Goal: Information Seeking & Learning: Learn about a topic

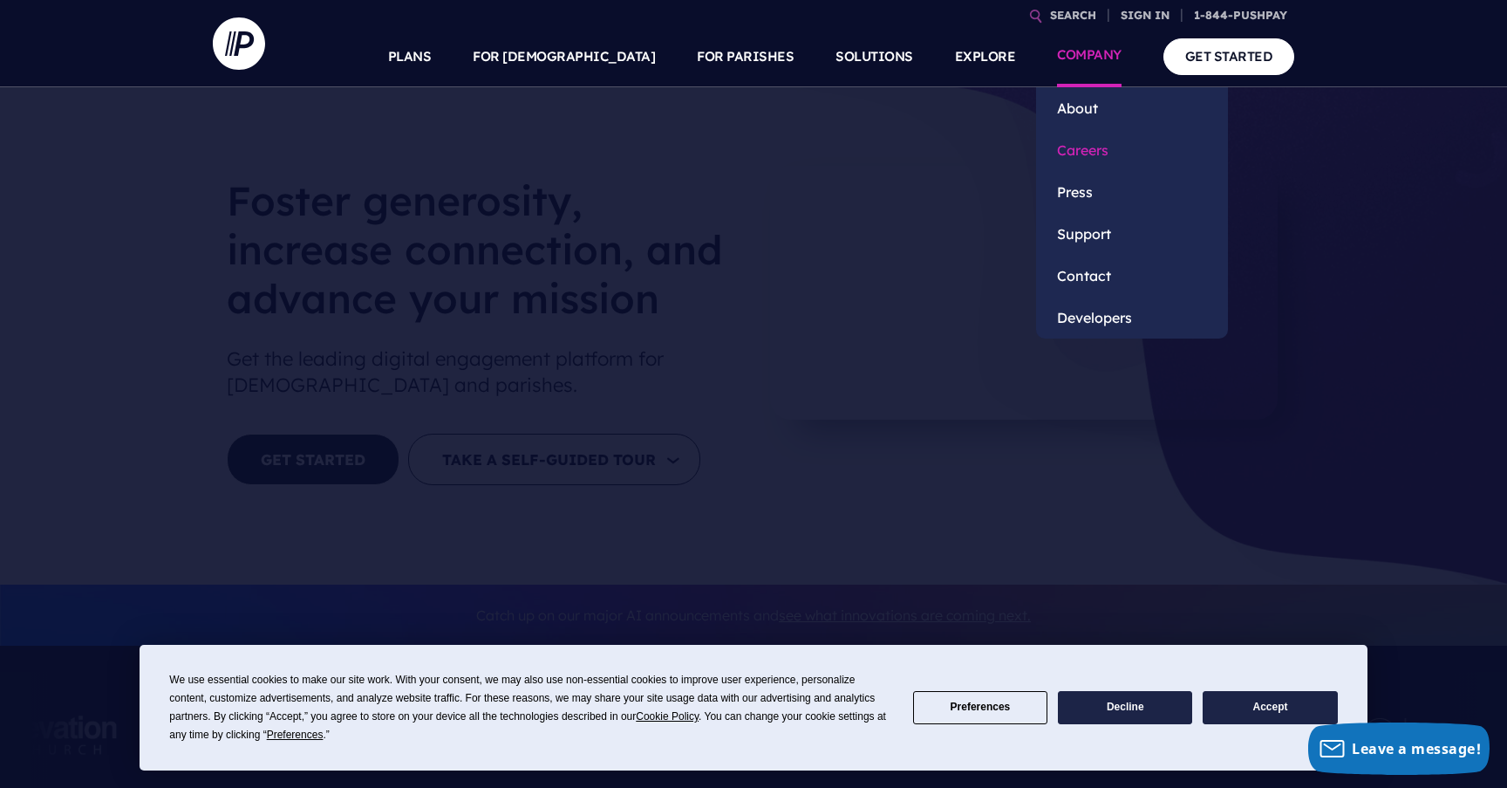
click at [1083, 154] on link "Careers" at bounding box center [1132, 150] width 192 height 42
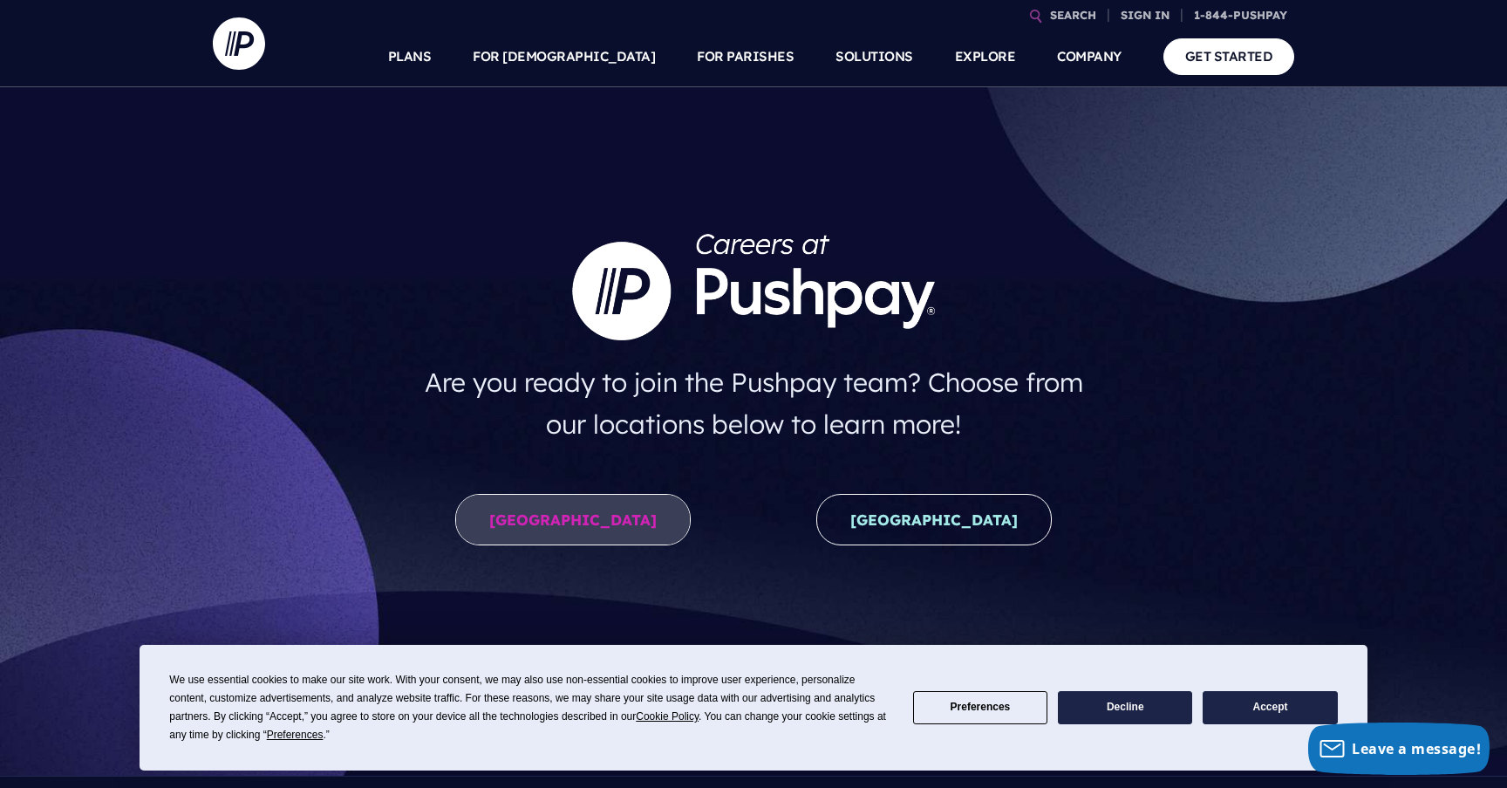
click at [573, 518] on link "United States" at bounding box center [573, 519] width 236 height 51
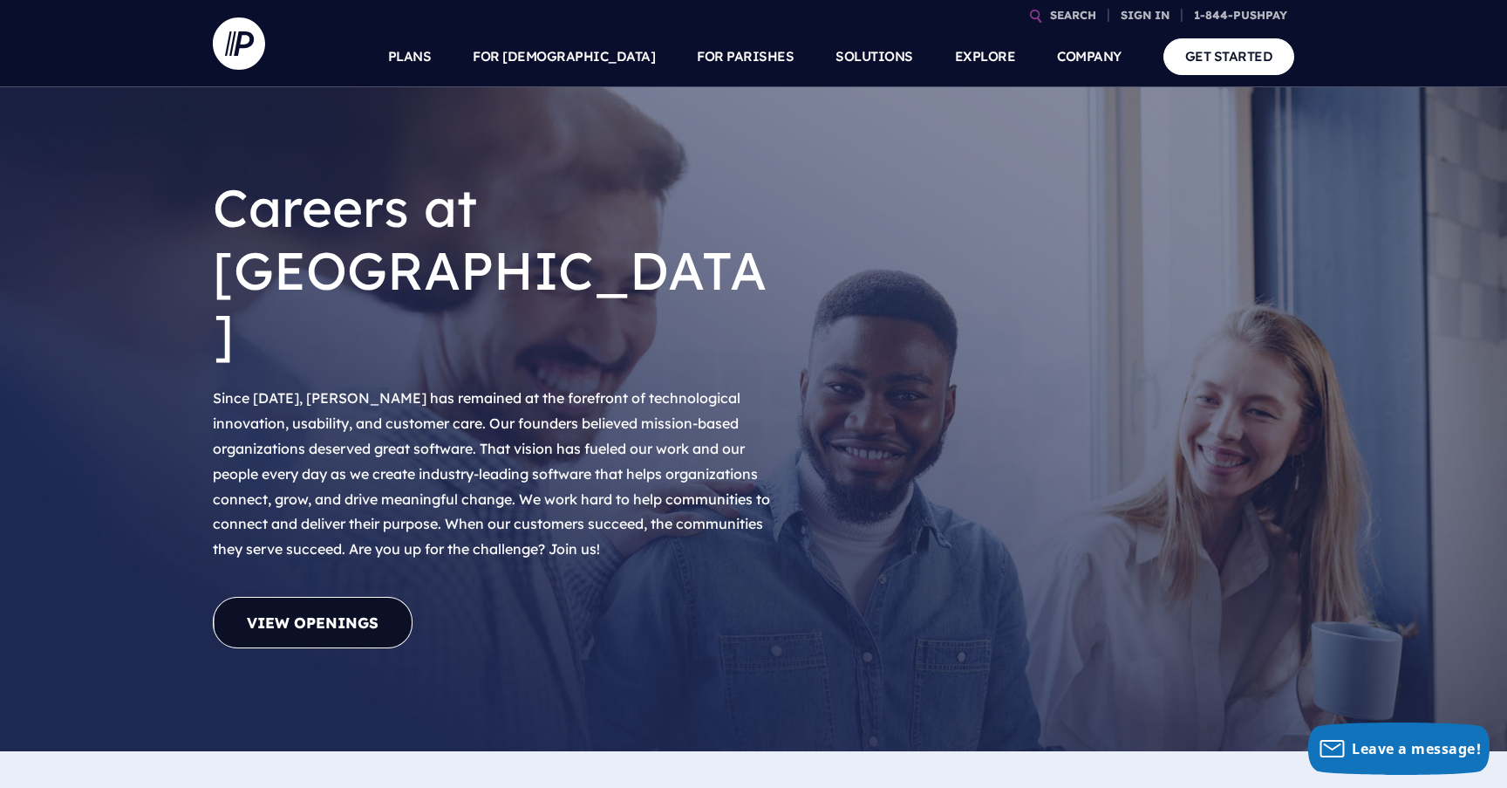
click at [287, 597] on link "View Openings" at bounding box center [313, 622] width 200 height 51
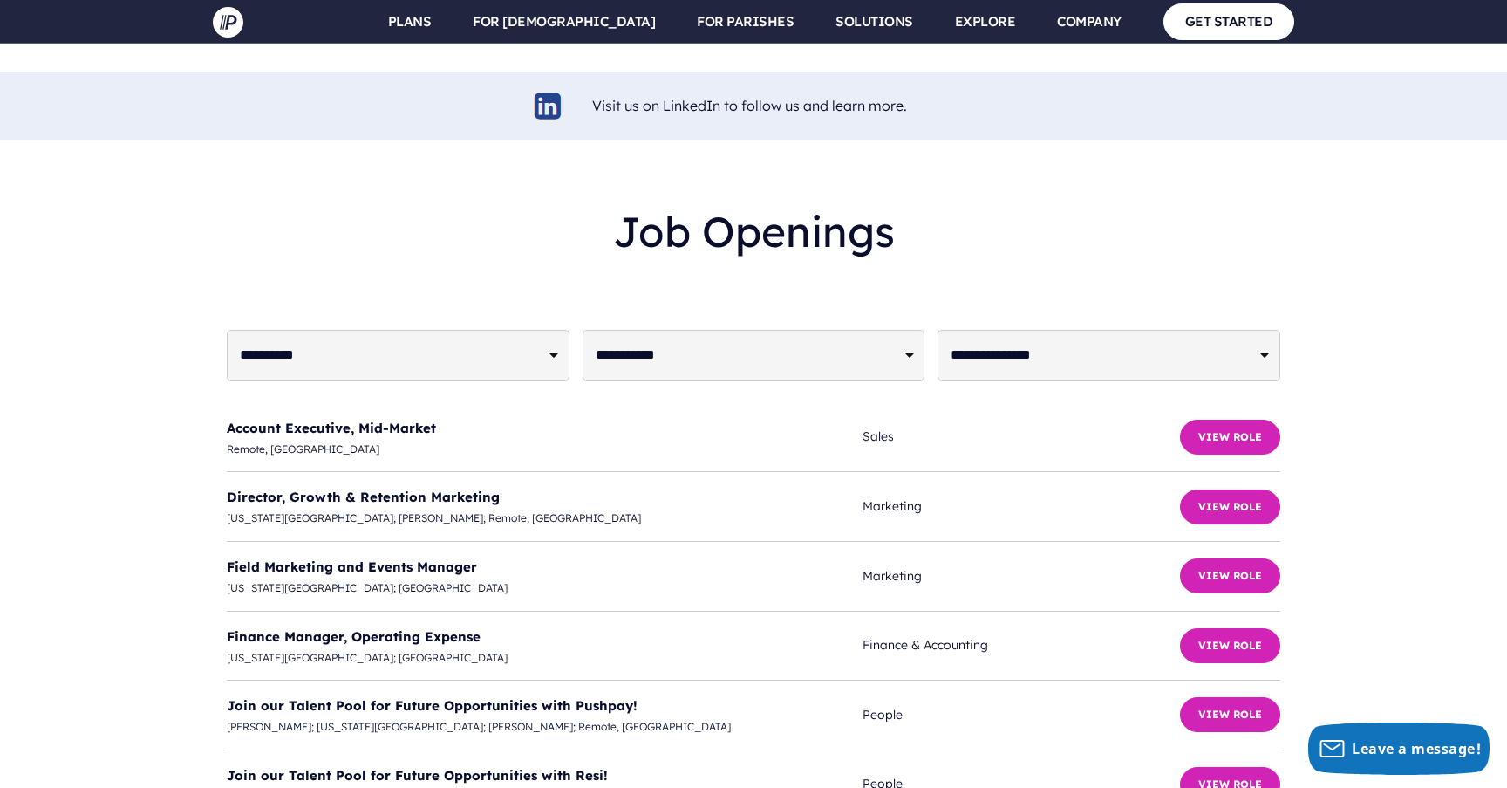
scroll to position [4180, 0]
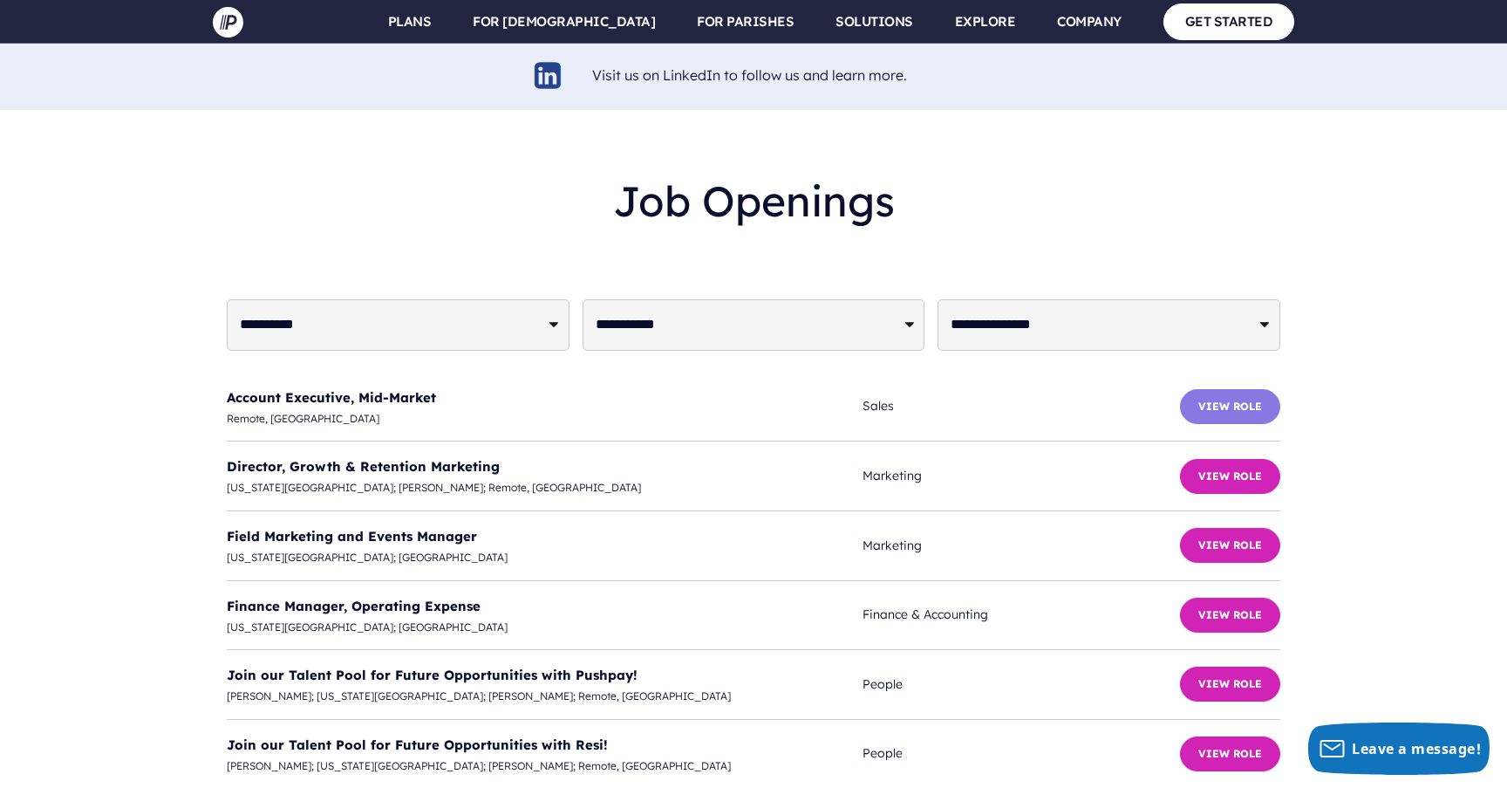
click at [1220, 389] on button "View Role" at bounding box center [1230, 406] width 100 height 35
